Goal: Browse casually

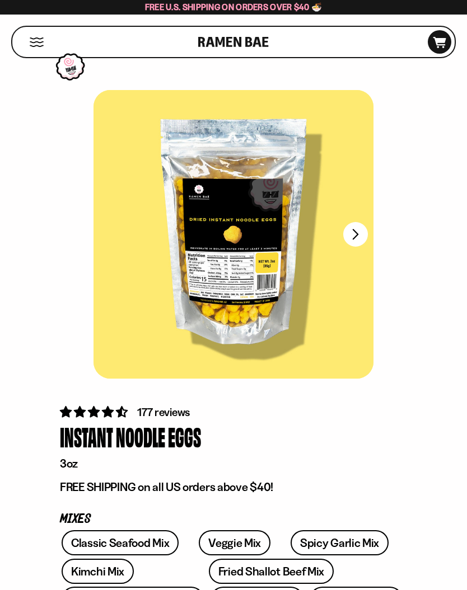
click at [360, 237] on button "FADCB6FD-DFAB-4417-9F21-029242090B77" at bounding box center [355, 234] width 25 height 25
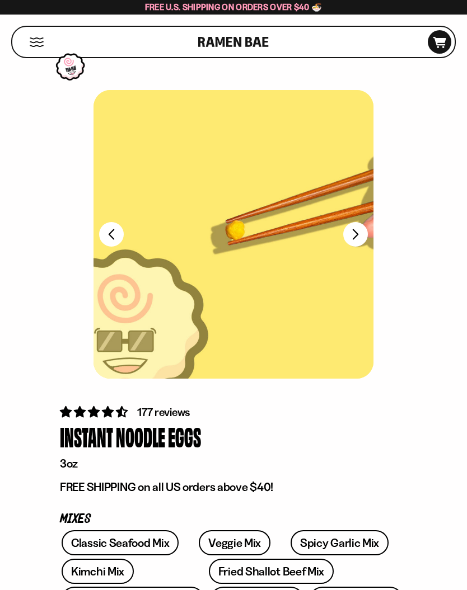
click at [355, 232] on button "FADCB6FD-DFAB-4417-9F21-029242090B77" at bounding box center [355, 234] width 25 height 25
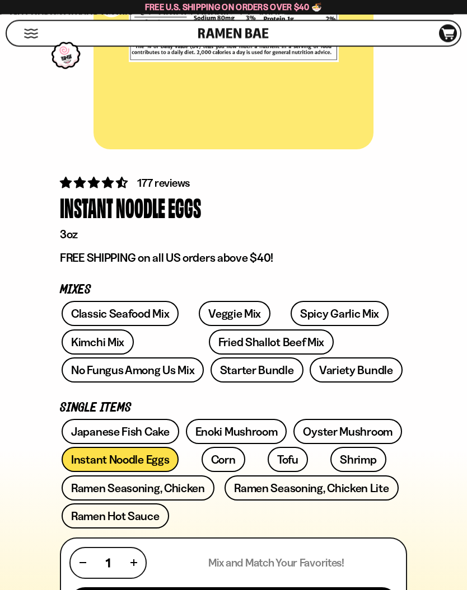
scroll to position [229, 0]
click at [247, 341] on link "Fried Shallot Beef Mix" at bounding box center [271, 342] width 125 height 25
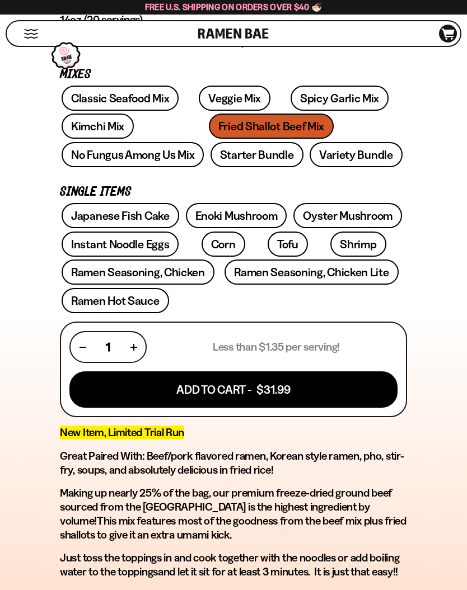
scroll to position [440, 0]
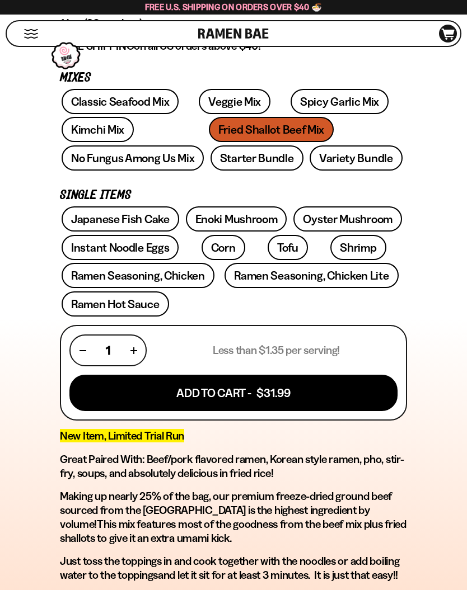
click at [90, 224] on link "Japanese Fish Cake" at bounding box center [121, 218] width 118 height 25
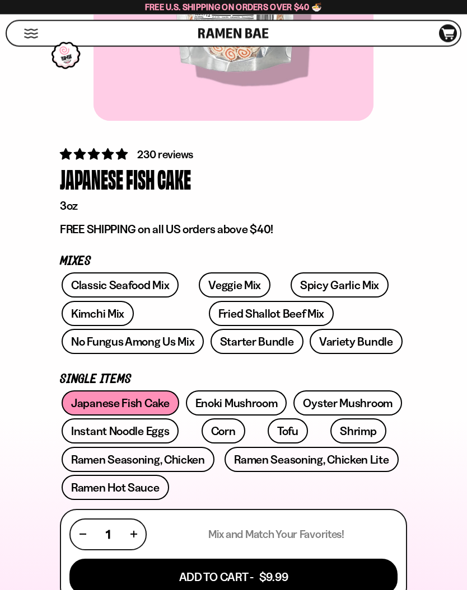
scroll to position [258, 0]
click at [256, 403] on link "Enoki Mushroom" at bounding box center [236, 403] width 101 height 25
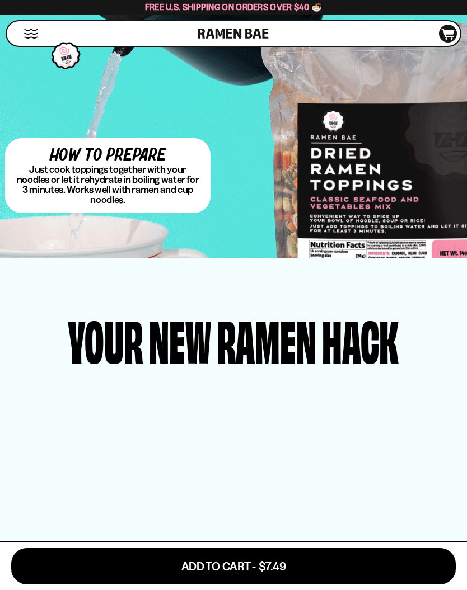
scroll to position [1919, 0]
